Goal: Task Accomplishment & Management: Manage account settings

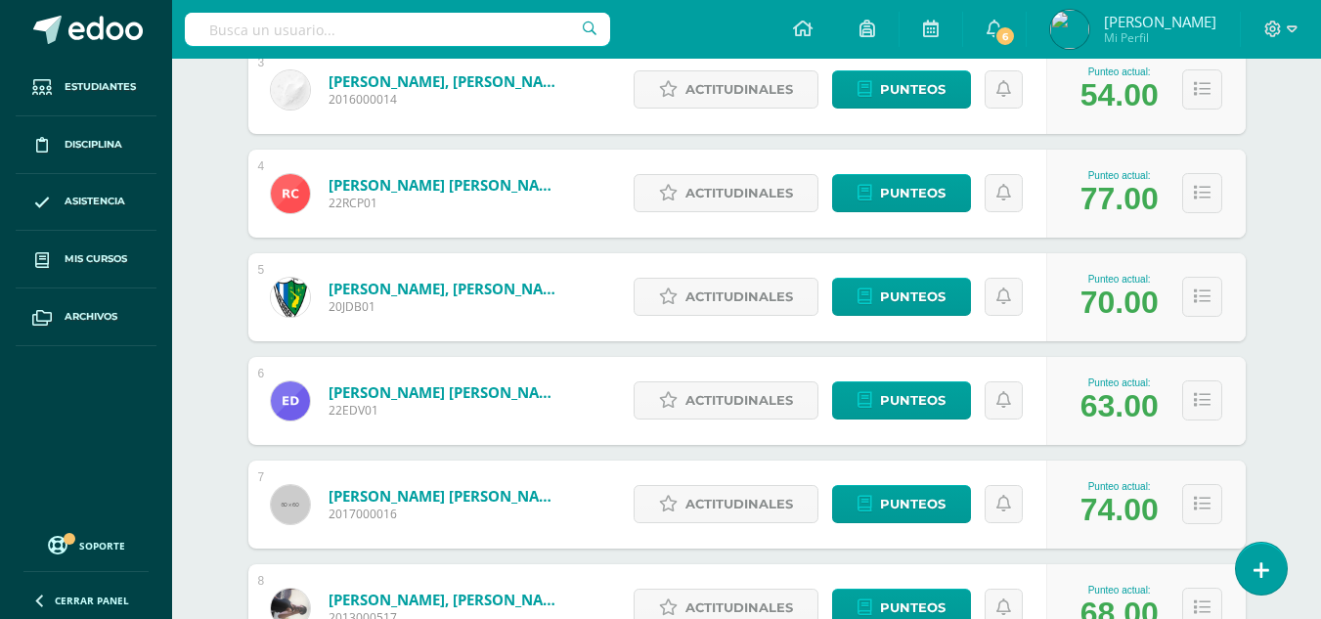
scroll to position [684, 0]
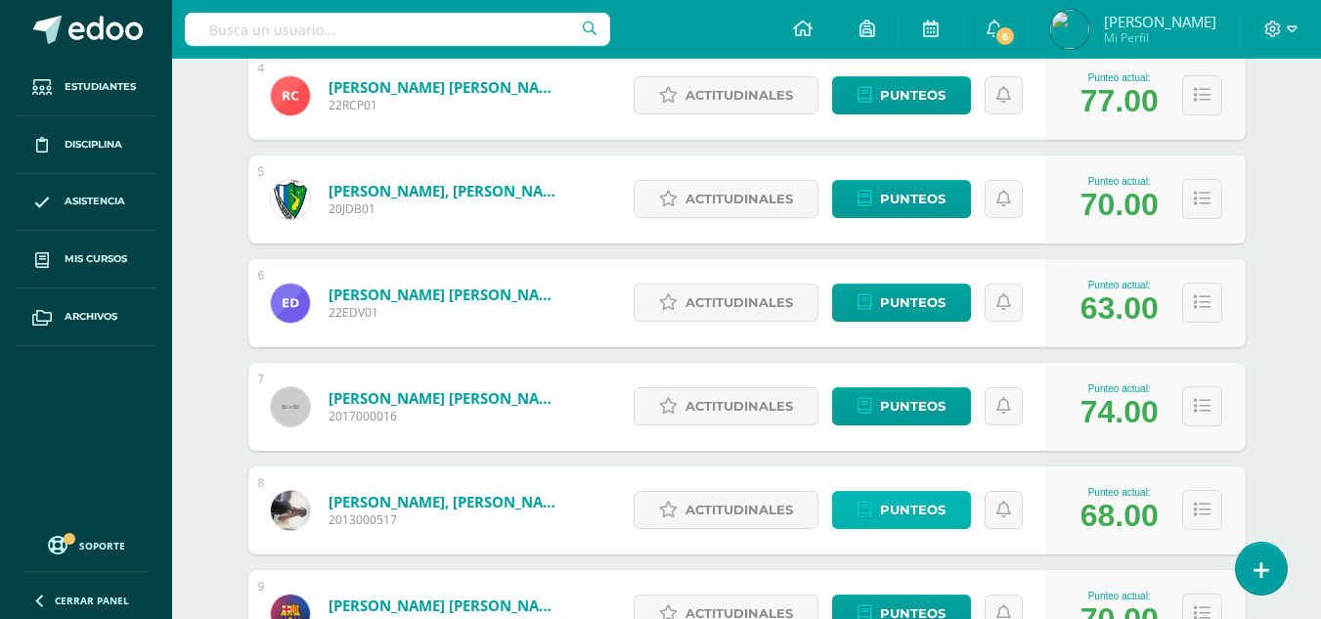
click at [915, 507] on span "Punteos" at bounding box center [913, 510] width 66 height 36
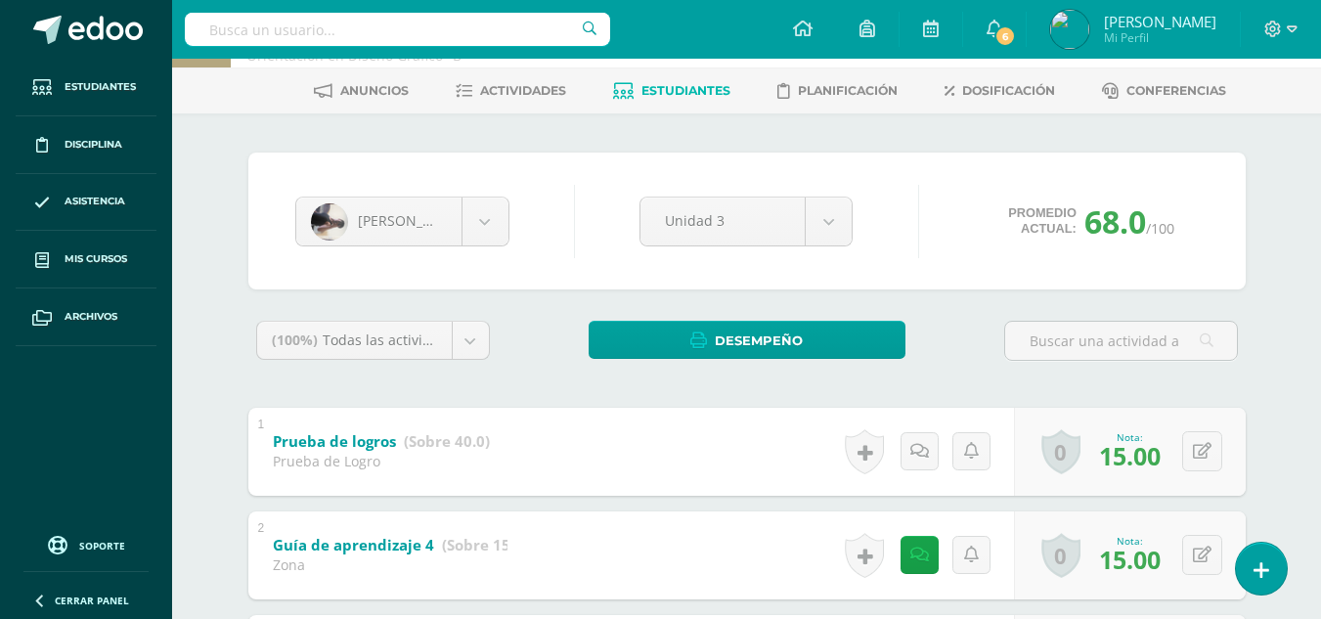
scroll to position [374, 0]
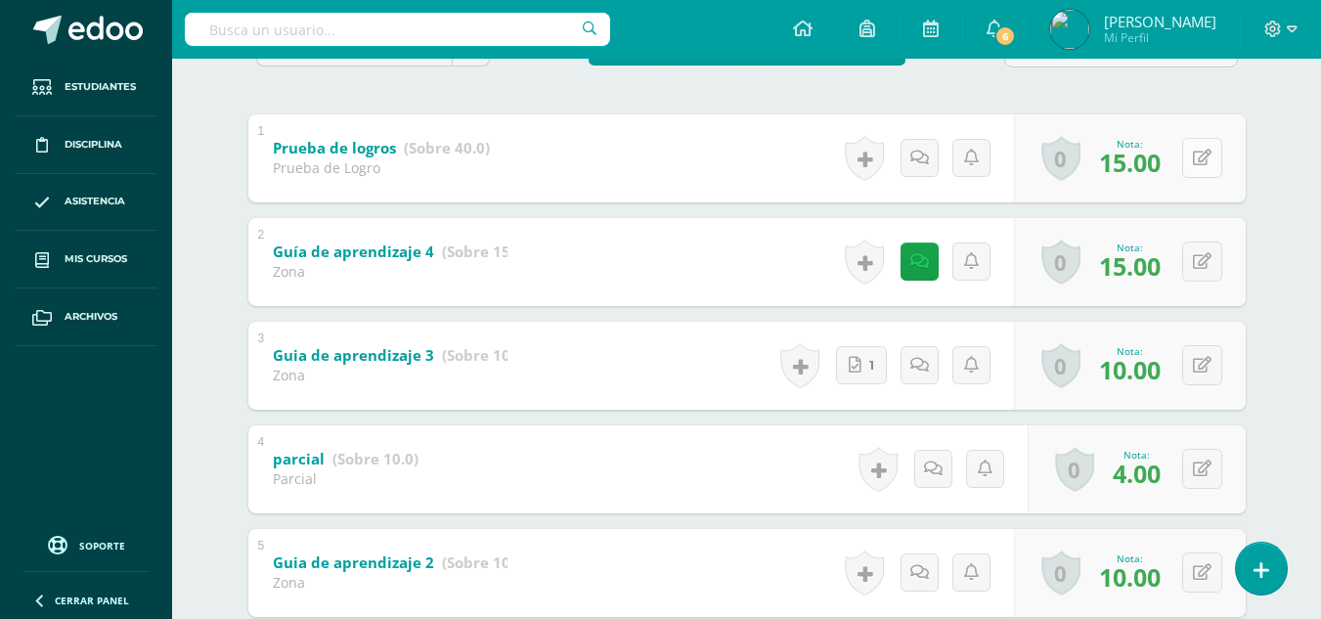
click at [1208, 162] on icon at bounding box center [1202, 158] width 19 height 17
type input "17"
click at [1116, 117] on div "0 Logros Logros obtenidos Aún no hay logros agregados Nota: 17.00" at bounding box center [1130, 158] width 232 height 88
click at [1122, 107] on div "(100%) Todas las actividades de esta unidad Todas las actividades de esta unida…" at bounding box center [746, 419] width 997 height 784
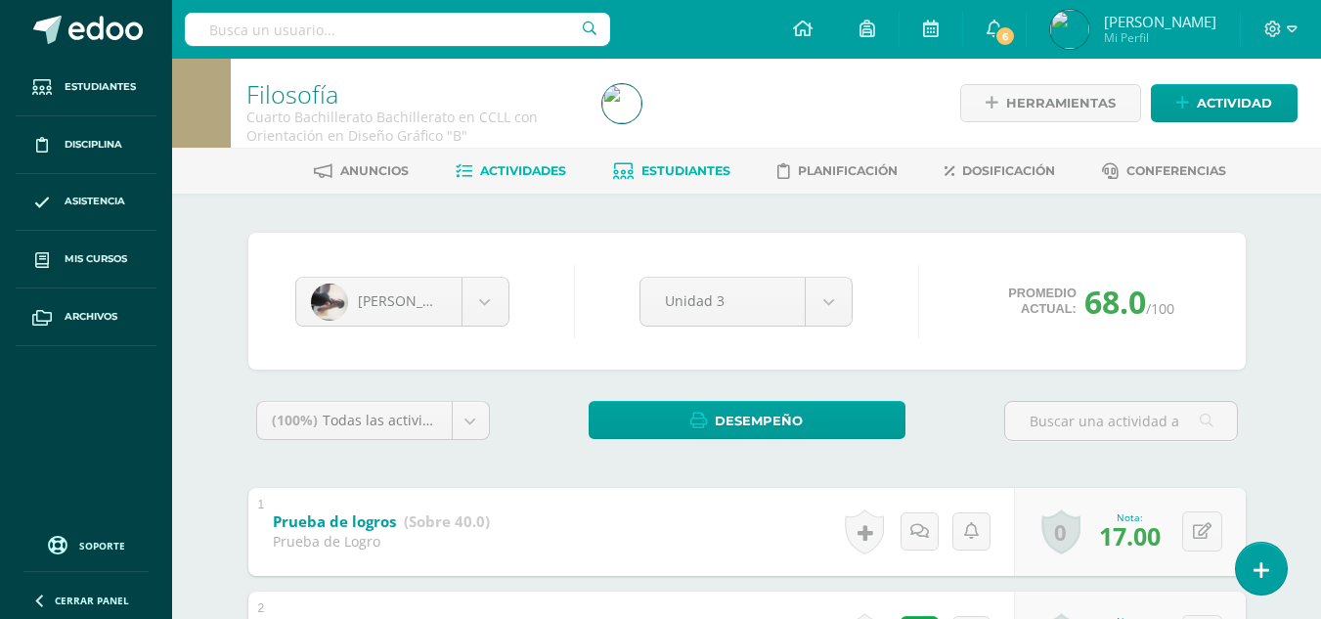
click at [545, 171] on span "Actividades" at bounding box center [523, 170] width 86 height 15
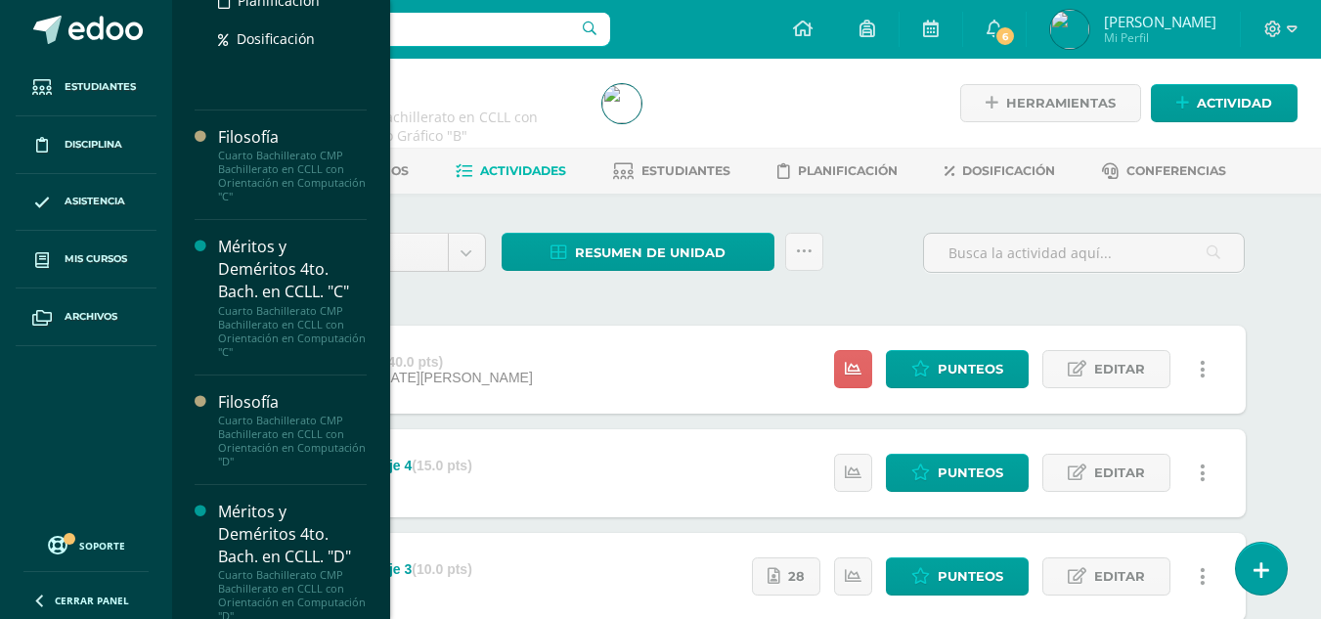
scroll to position [880, 0]
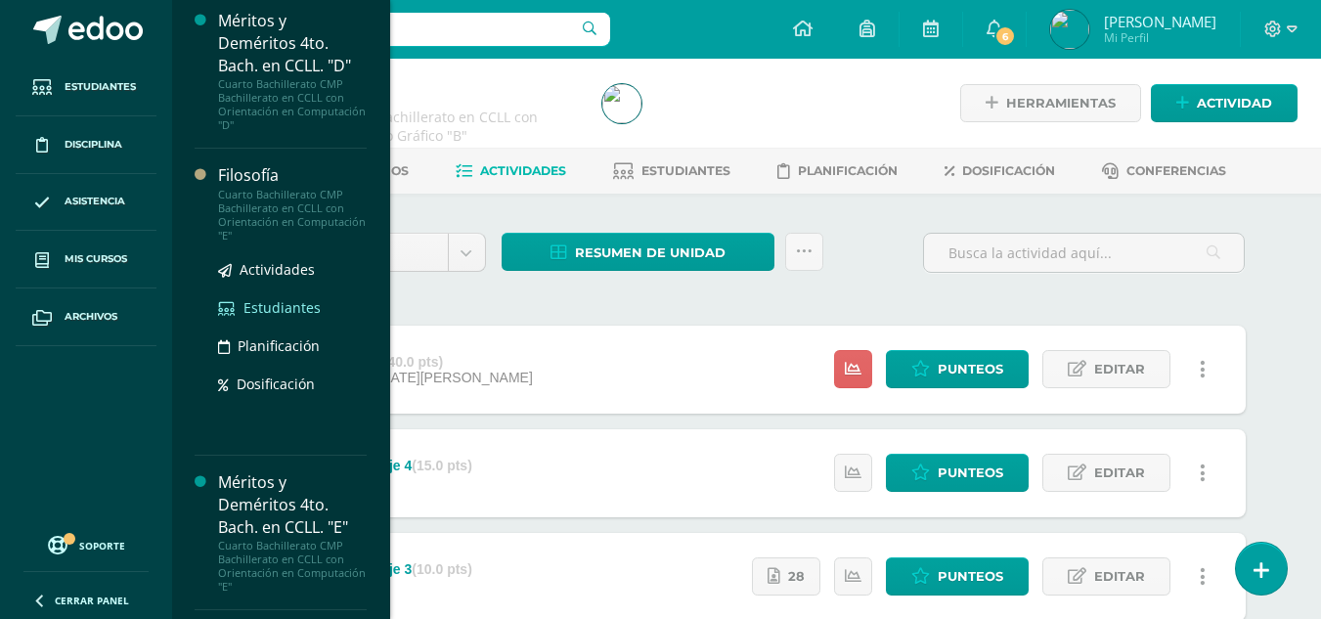
click at [271, 306] on span "Estudiantes" at bounding box center [281, 307] width 77 height 19
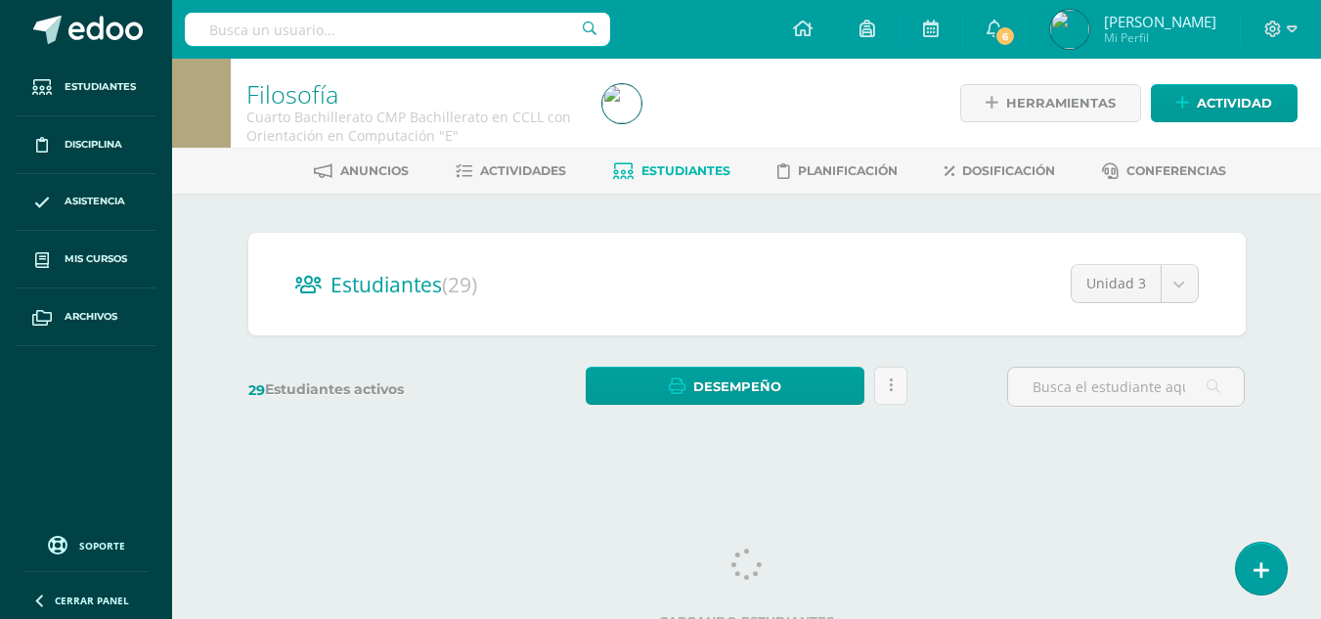
click at [555, 354] on div "Estudiantes (29) Unidad 3 Unidad 4 Unidad 3 Unidad 1 Unidad 2 29 Estudiantes ac…" at bounding box center [747, 329] width 1013 height 193
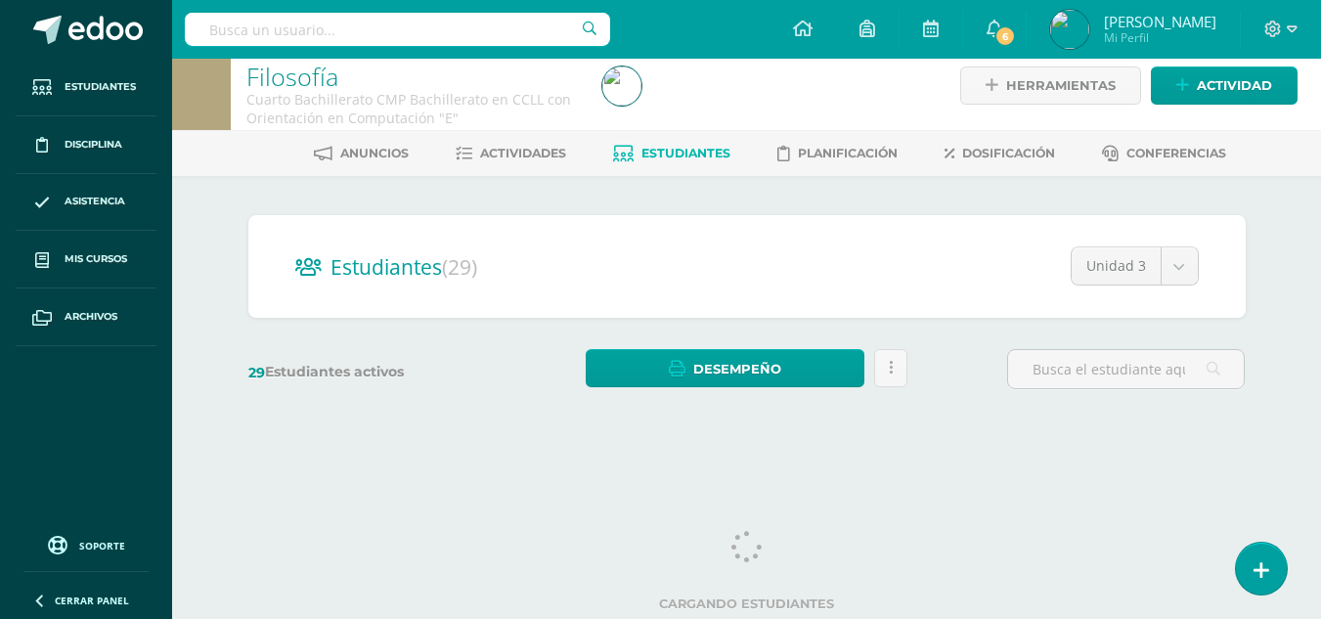
click at [545, 328] on div "Estudiantes (29) Unidad 3 Unidad 4 Unidad 3 Unidad 1 Unidad 2 29 Estudiantes ac…" at bounding box center [747, 311] width 1013 height 193
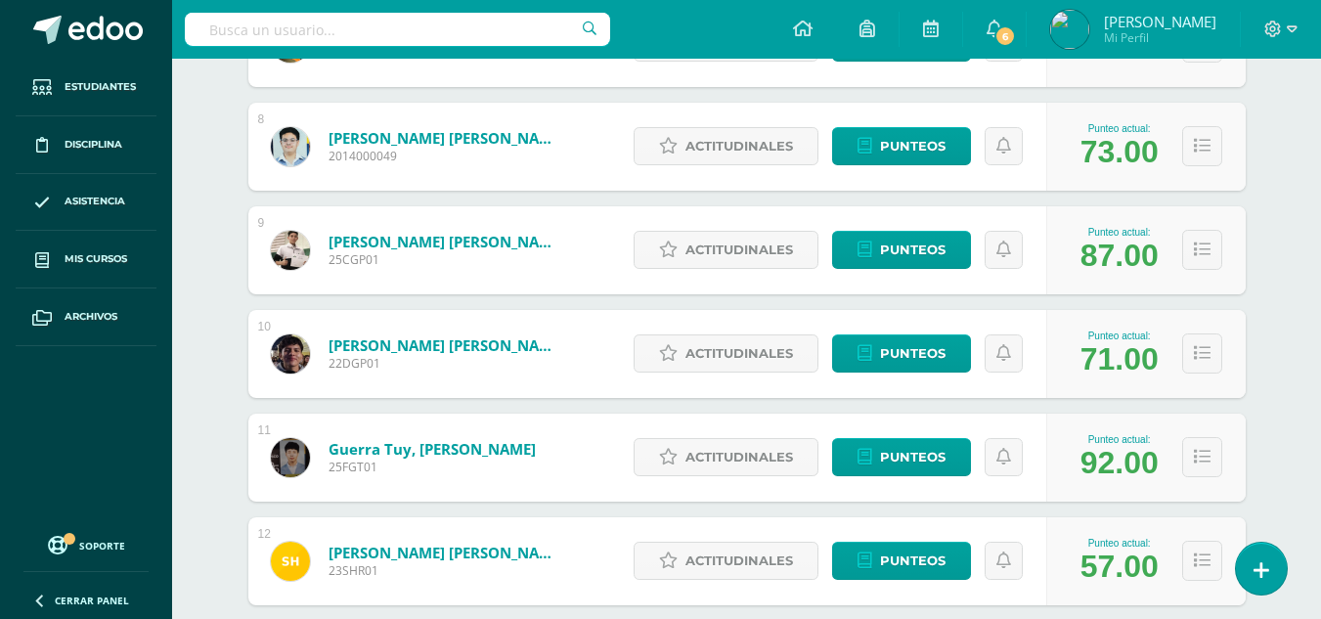
scroll to position [1146, 0]
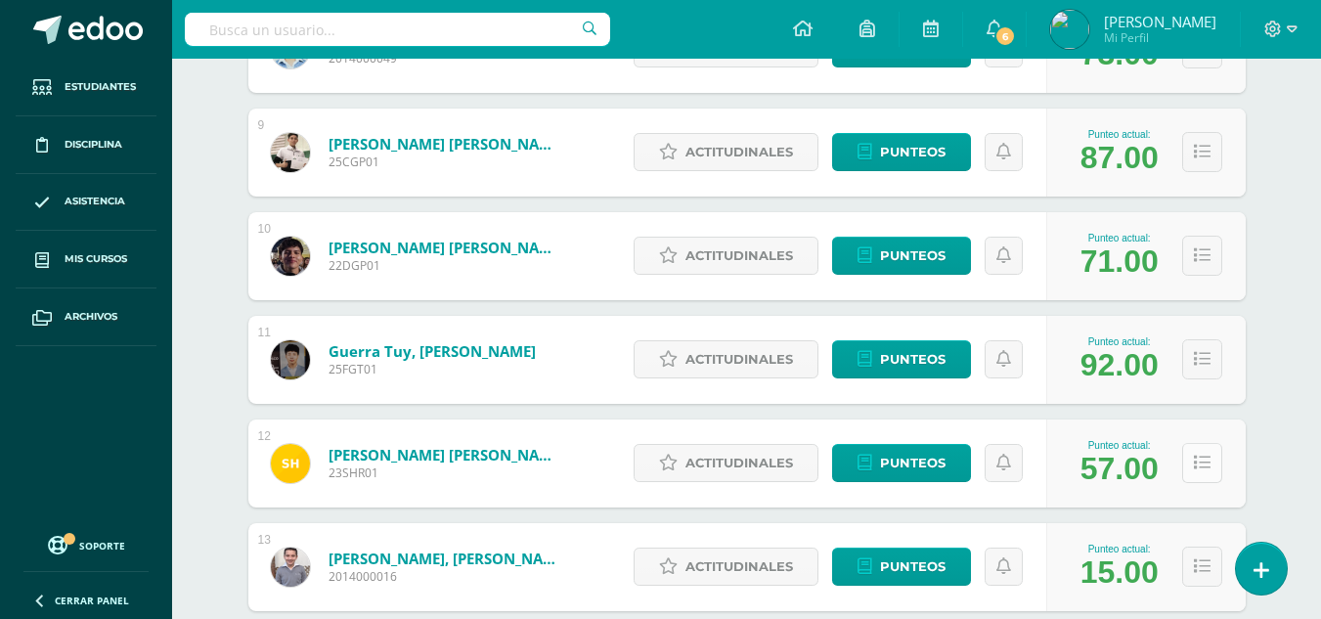
click at [1203, 459] on icon at bounding box center [1202, 463] width 17 height 17
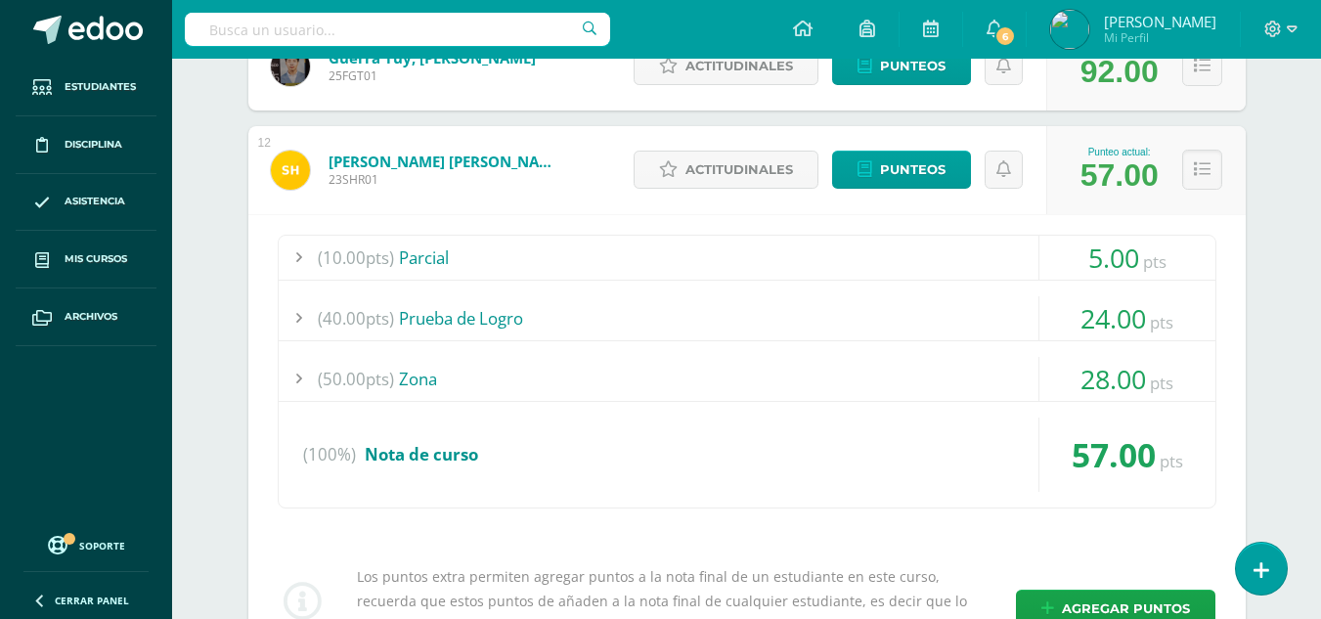
scroll to position [1342, 0]
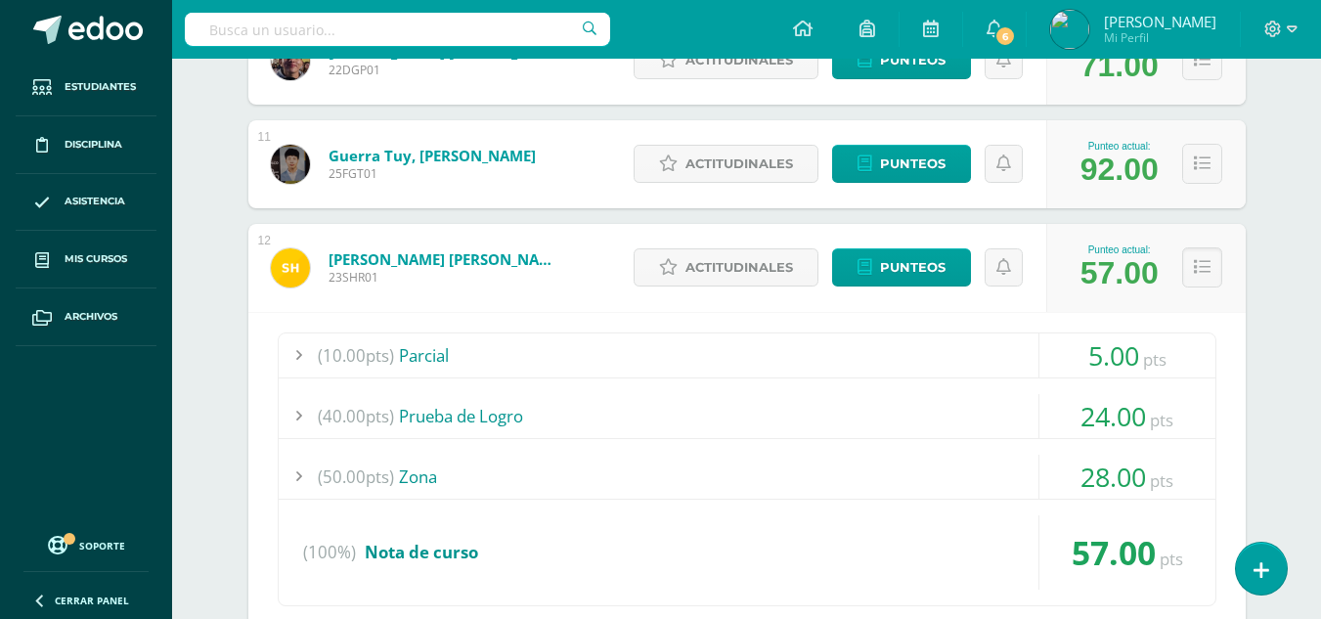
click at [294, 474] on div at bounding box center [298, 477] width 39 height 44
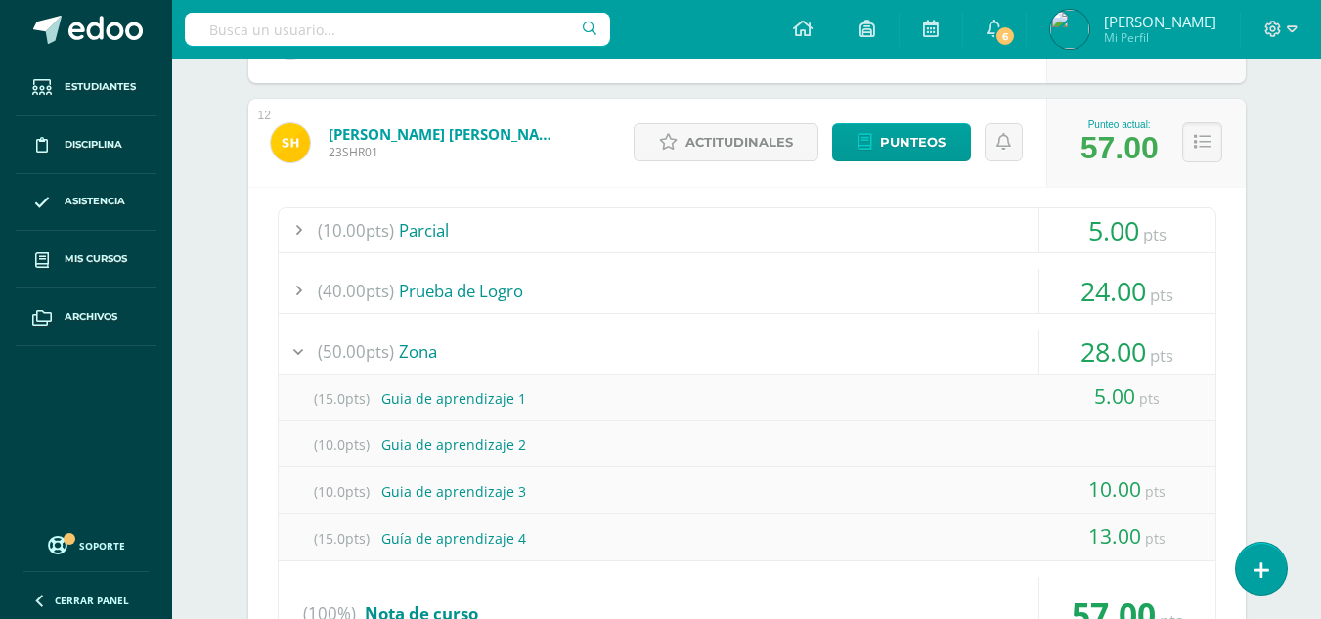
scroll to position [1564, 0]
